Goal: Navigation & Orientation: Find specific page/section

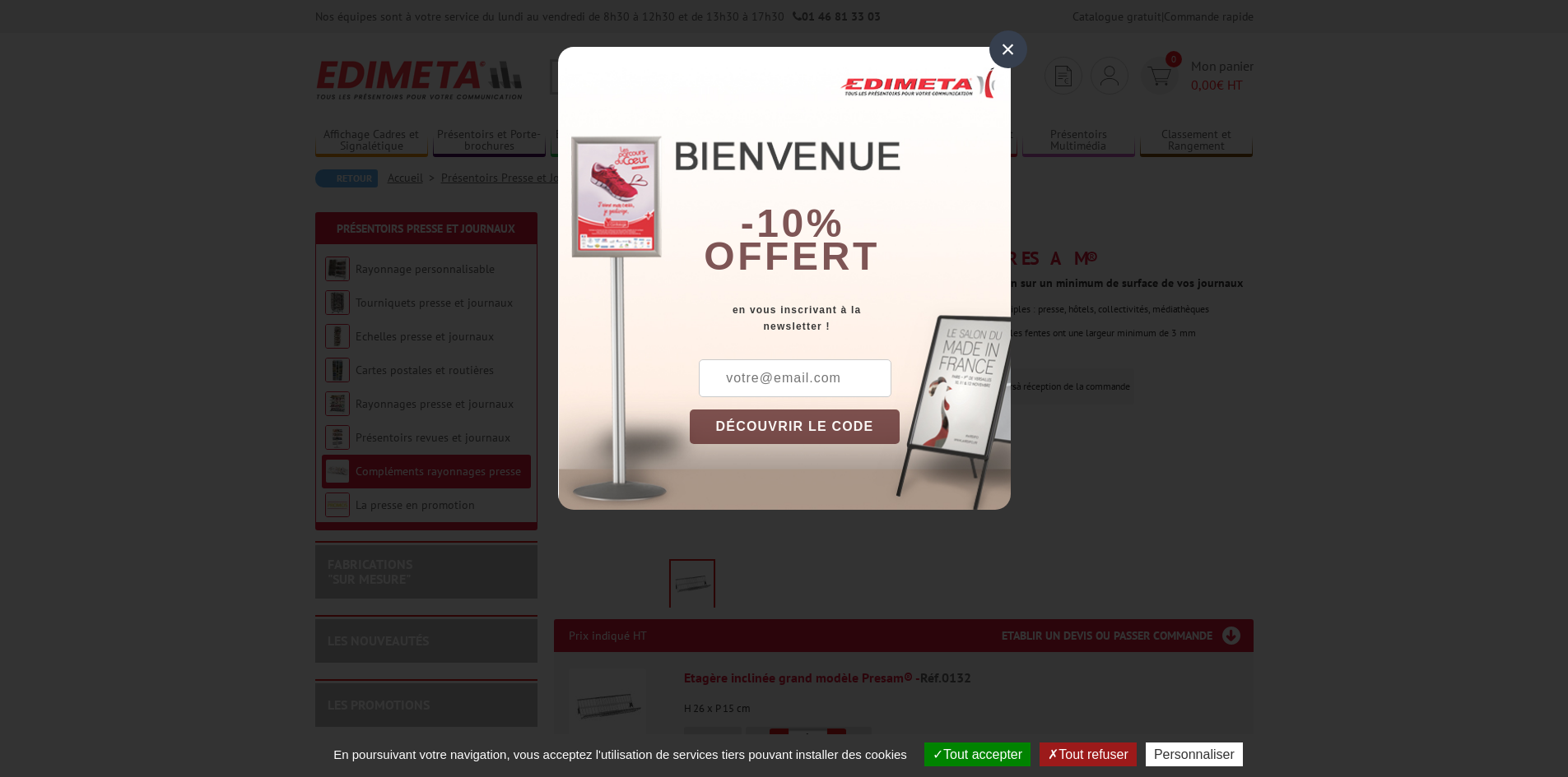
click at [1009, 43] on div "×" at bounding box center [1009, 50] width 37 height 37
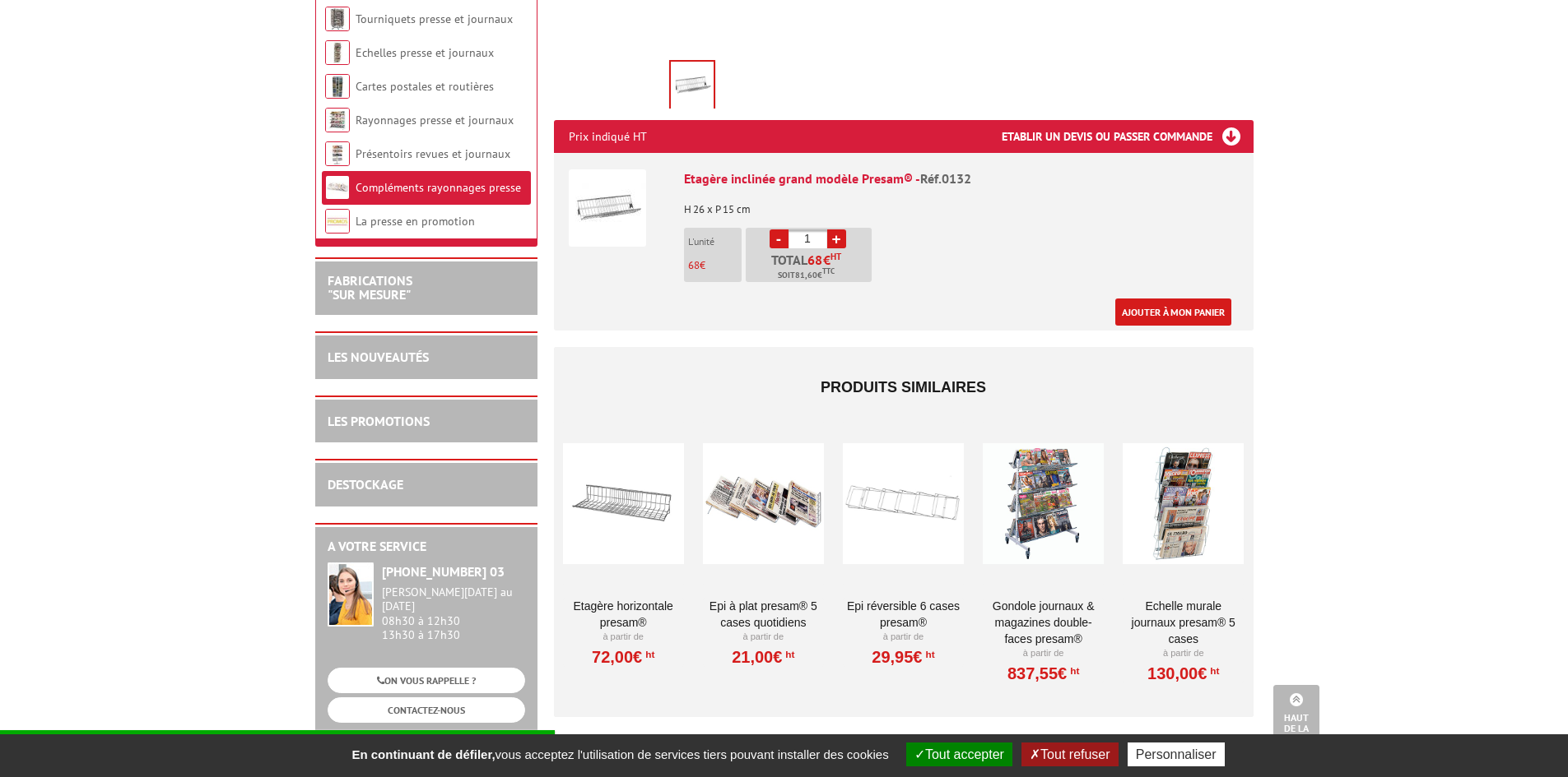
scroll to position [741, 0]
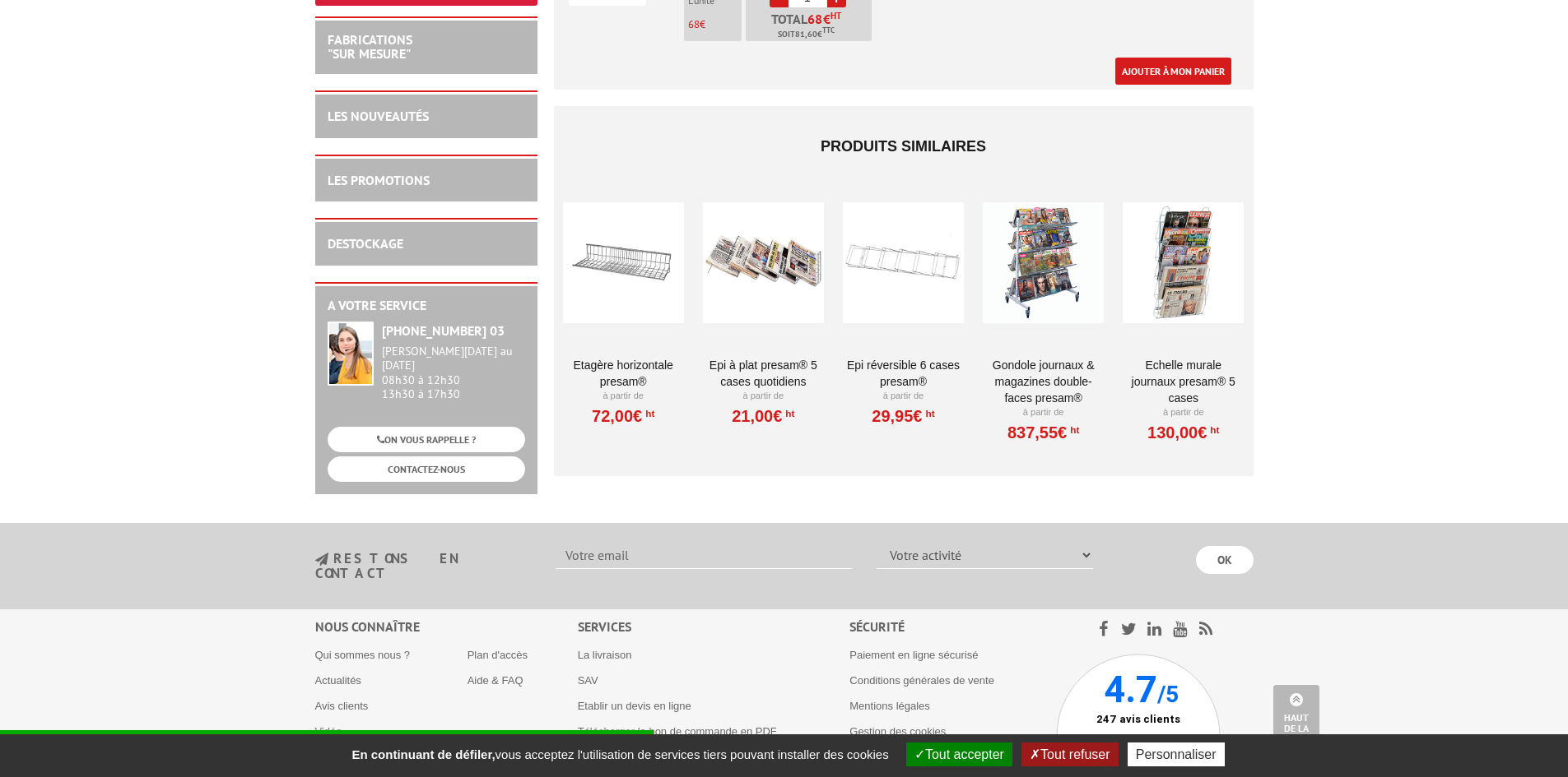
click at [765, 250] on div at bounding box center [762, 263] width 121 height 165
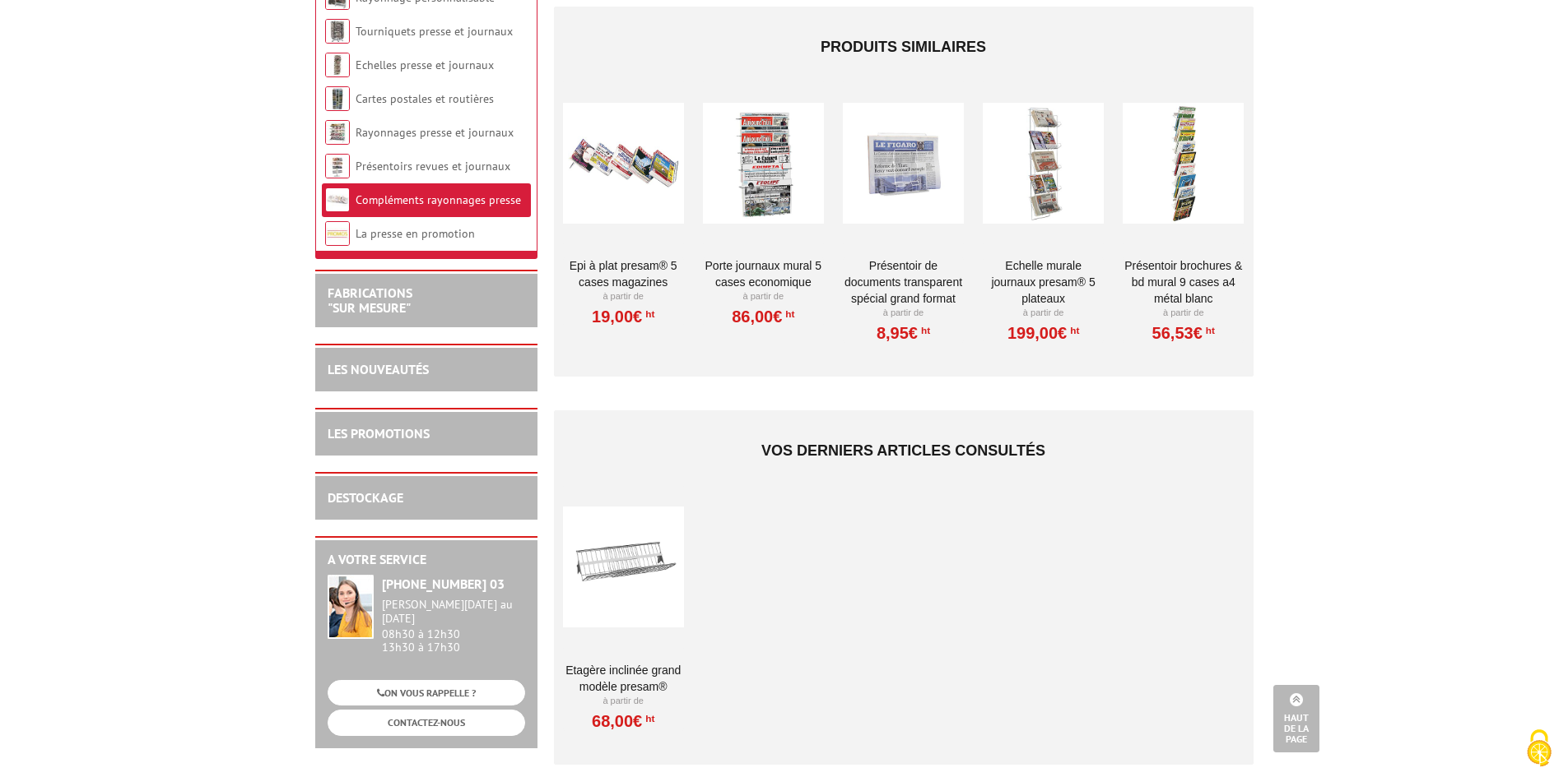
scroll to position [1070, 0]
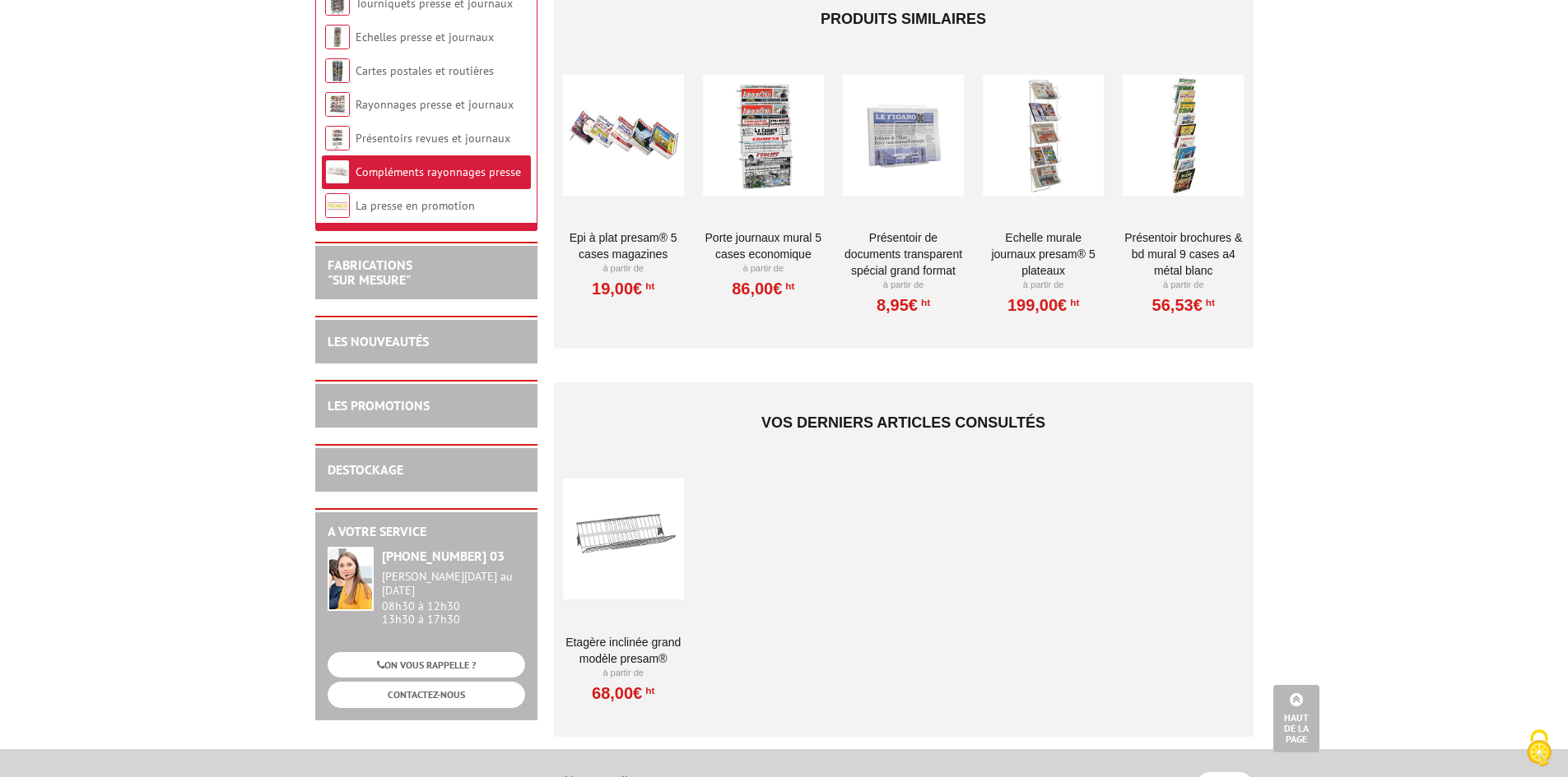
click at [617, 289] on link "19,00€ HT" at bounding box center [623, 289] width 63 height 10
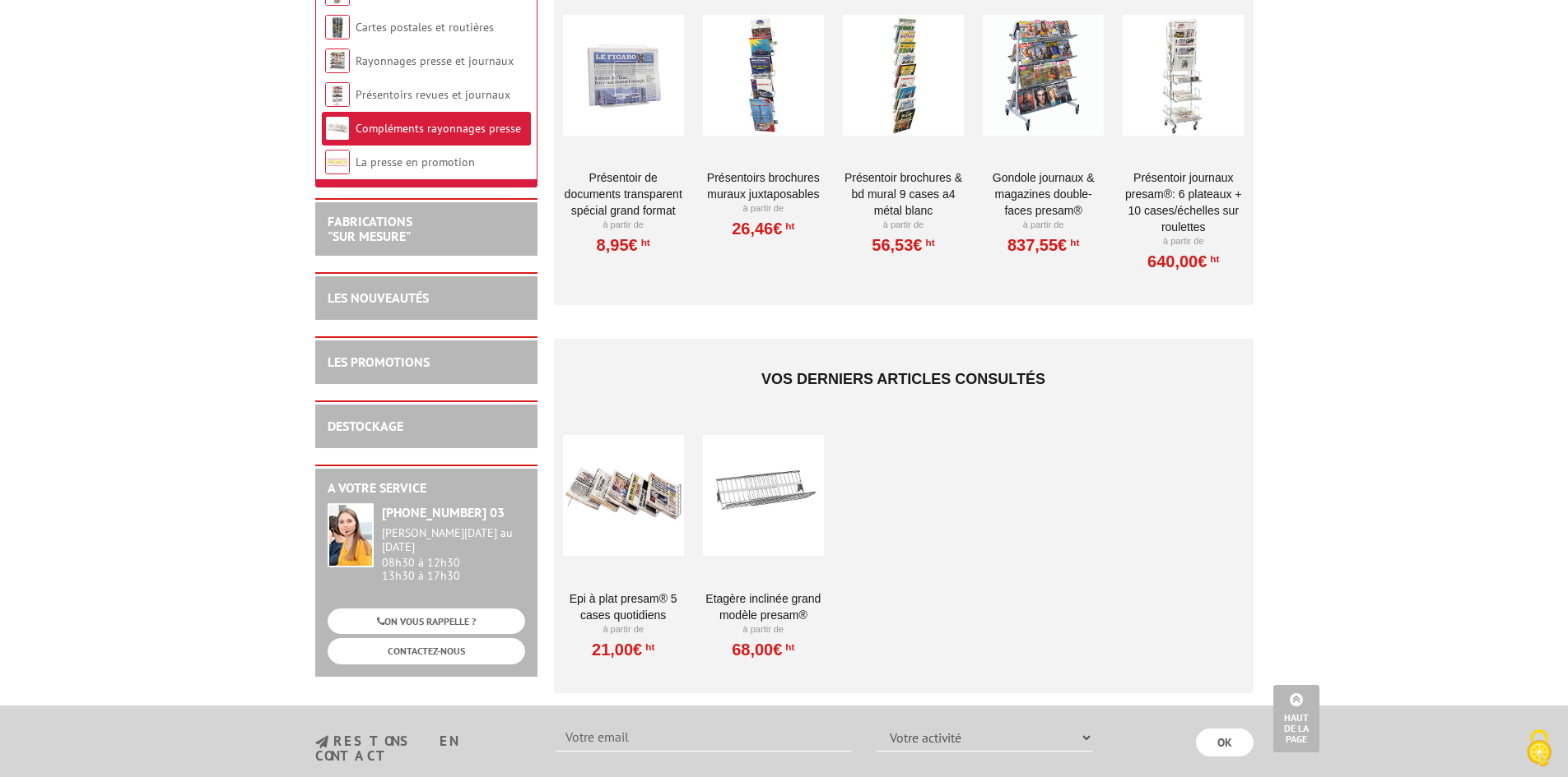
scroll to position [1152, 0]
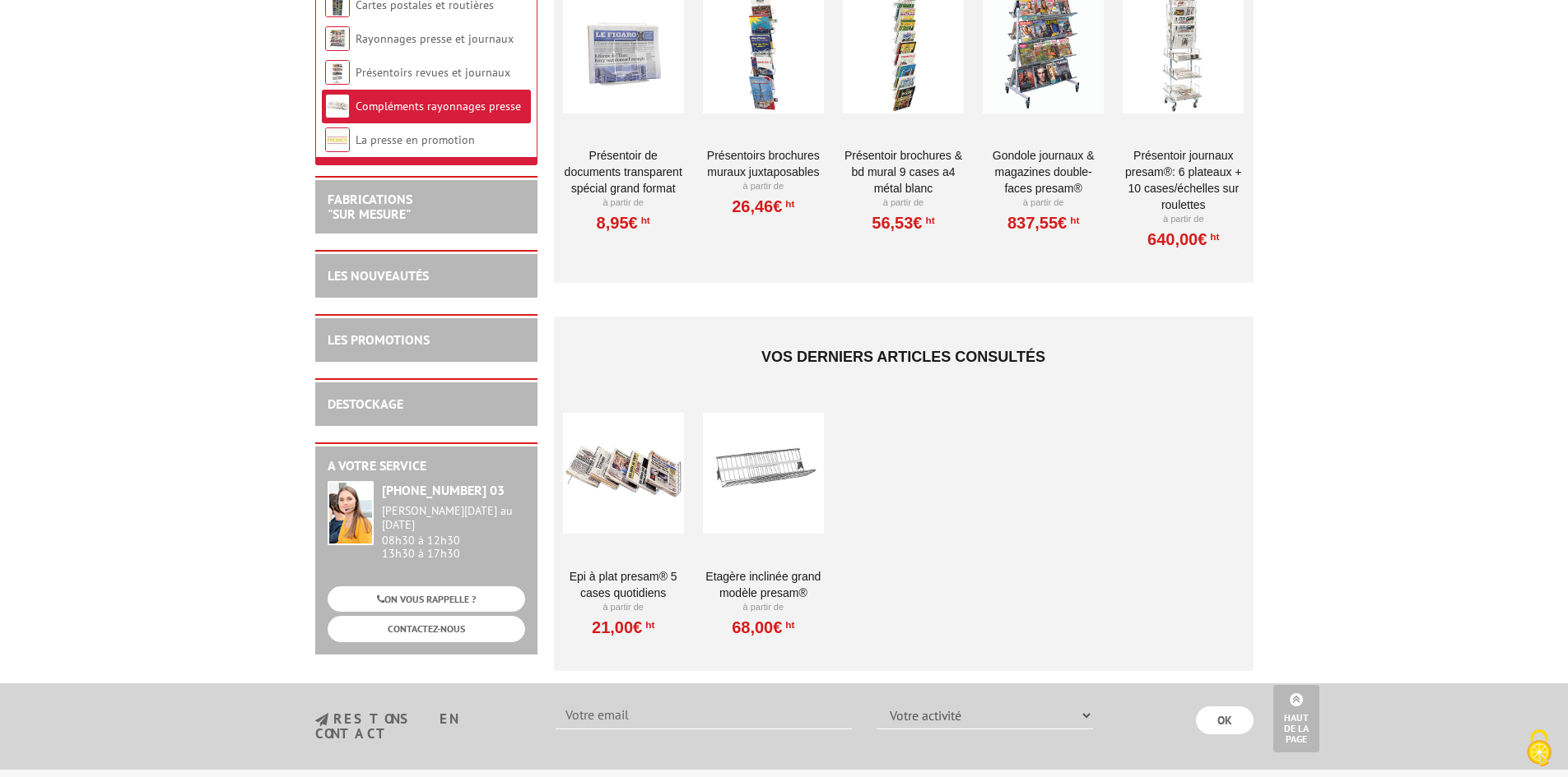
click at [771, 480] on div at bounding box center [762, 474] width 121 height 165
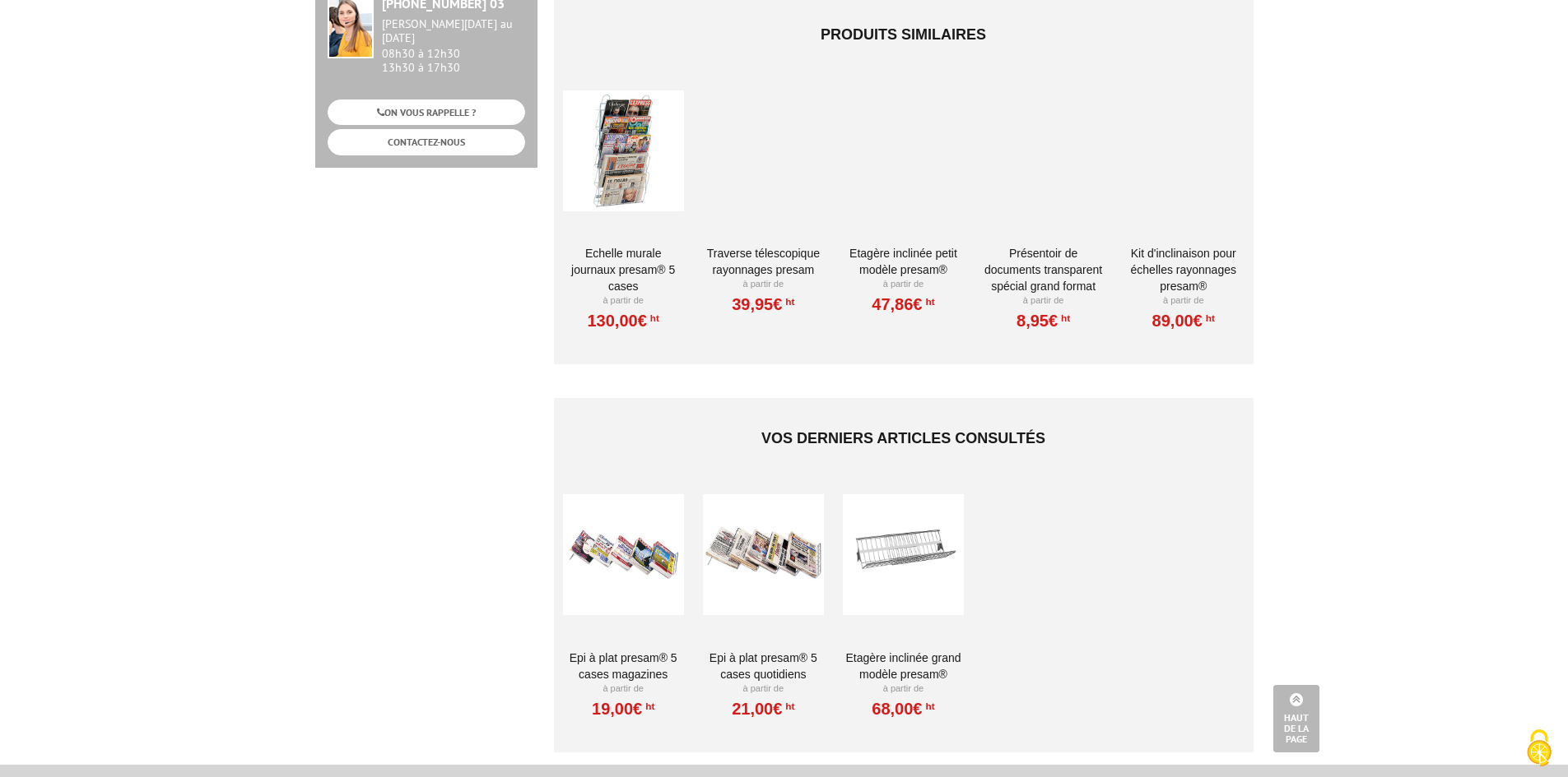
scroll to position [576, 0]
